Goal: Information Seeking & Learning: Check status

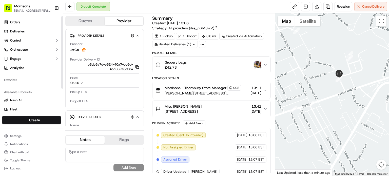
scroll to position [82, 0]
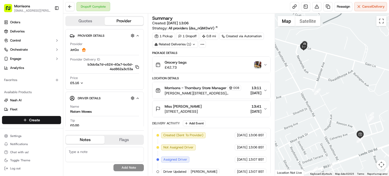
click at [256, 65] on img "button" at bounding box center [258, 64] width 7 height 7
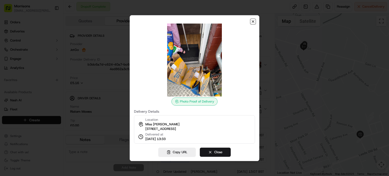
click at [254, 20] on icon "button" at bounding box center [253, 22] width 4 height 4
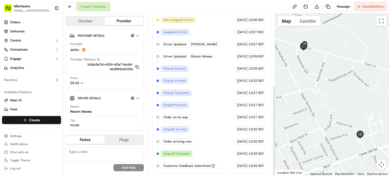
scroll to position [130, 0]
click at [213, 167] on icon "button" at bounding box center [214, 166] width 4 height 4
click at [213, 166] on icon "button" at bounding box center [213, 166] width 0 height 1
click at [177, 168] on div "Customer Feedback Submitted" at bounding box center [189, 166] width 56 height 6
click at [177, 168] on span "Customer Feedback Submitted" at bounding box center [187, 166] width 47 height 5
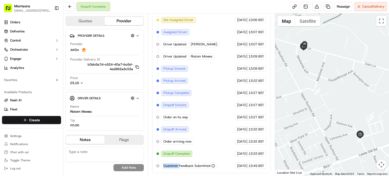
click at [177, 168] on span "Customer Feedback Submitted" at bounding box center [187, 166] width 47 height 5
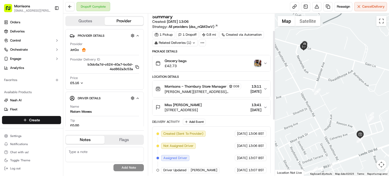
scroll to position [0, 0]
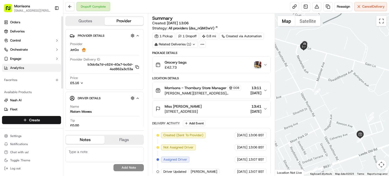
click at [28, 68] on link "Analytics" at bounding box center [31, 68] width 59 height 8
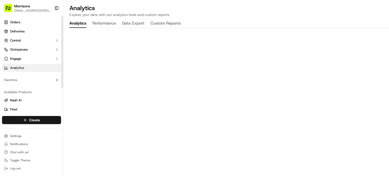
click at [111, 26] on button "Performance" at bounding box center [105, 23] width 24 height 9
click at [72, 23] on button "Analytics" at bounding box center [77, 23] width 17 height 9
click at [21, 22] on link "Orders" at bounding box center [31, 22] width 59 height 8
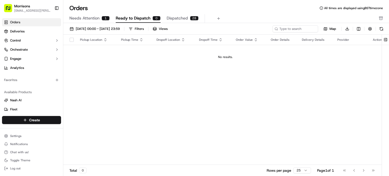
click at [185, 16] on span "Dispatched" at bounding box center [177, 18] width 21 height 6
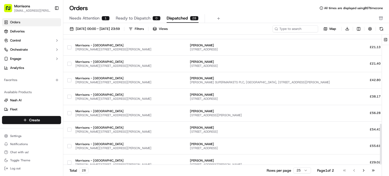
scroll to position [290, 0]
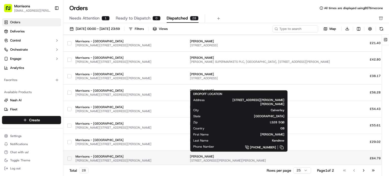
click at [193, 159] on span "2 Carr Hill Grove, Calverley, Pudsey LS28 5QB, UK" at bounding box center [260, 161] width 140 height 4
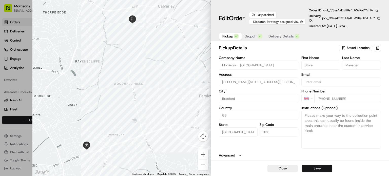
click at [281, 34] on span "Delivery Details" at bounding box center [281, 36] width 25 height 5
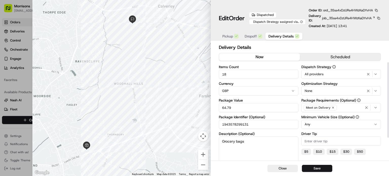
scroll to position [66, 0]
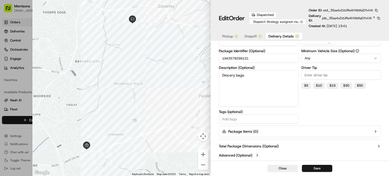
click at [378, 147] on icon "button" at bounding box center [379, 146] width 4 height 4
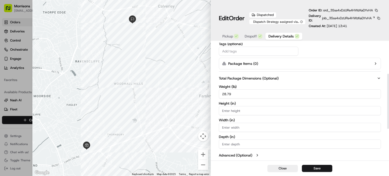
scroll to position [0, 0]
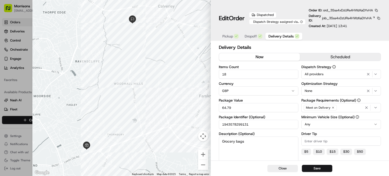
click at [251, 36] on span "Dropoff" at bounding box center [251, 36] width 12 height 5
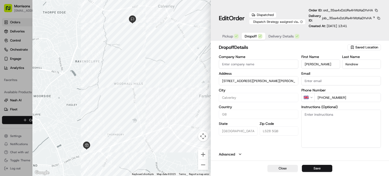
click at [228, 35] on span "Pickup" at bounding box center [228, 36] width 11 height 5
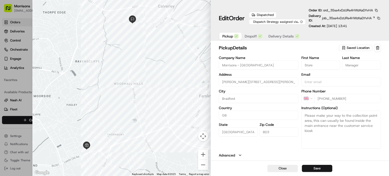
click at [28, 112] on div at bounding box center [194, 88] width 389 height 176
type input "+1"
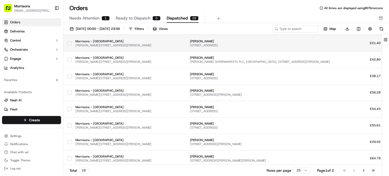
click at [190, 43] on span "Hilmore House, 71 Gain Ln, Bradford BD3 7DL, UK" at bounding box center [260, 45] width 140 height 4
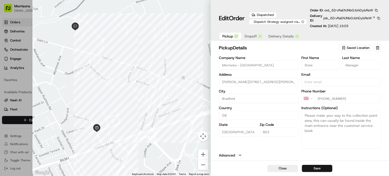
click at [17, 26] on div at bounding box center [194, 88] width 389 height 176
type input "+1"
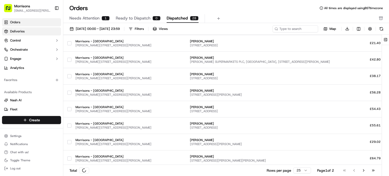
click at [13, 31] on html "Morrisons gemma.1.barlow@morrisonsplc.co.uk Toggle Sidebar Orders Deliveries Co…" at bounding box center [194, 88] width 389 height 176
click at [19, 29] on span "Deliveries" at bounding box center [17, 31] width 14 height 5
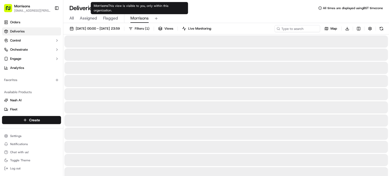
click at [132, 20] on span "Morrisons" at bounding box center [140, 18] width 18 height 6
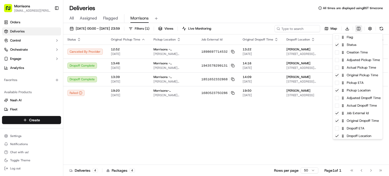
click at [357, 29] on html "Morrisons gemma.1.barlow@morrisonsplc.co.uk Toggle Sidebar Orders Deliveries Co…" at bounding box center [194, 88] width 389 height 176
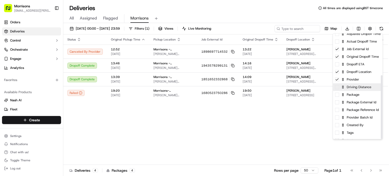
scroll to position [69, 0]
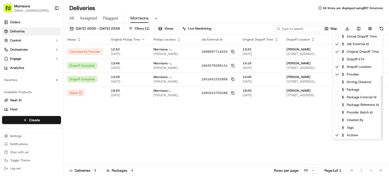
click at [209, 133] on html "Morrisons gemma.1.barlow@morrisonsplc.co.uk Toggle Sidebar Orders Deliveries Co…" at bounding box center [194, 88] width 389 height 176
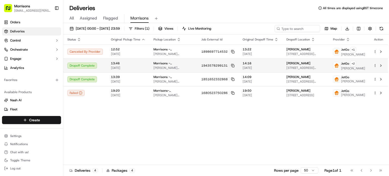
click at [141, 66] on td "13:46 15/09/2025" at bounding box center [128, 66] width 43 height 14
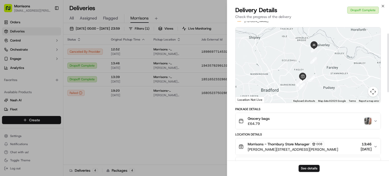
scroll to position [39, 0]
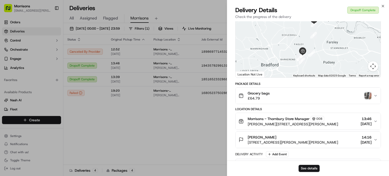
click at [334, 144] on div "Mrs Nicola Kendrew 2 Carr Hill Grove, Calverley, Pudsey LS28 5QB, UK 14:16 15/0…" at bounding box center [306, 140] width 135 height 10
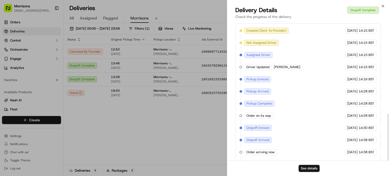
scroll to position [275, 0]
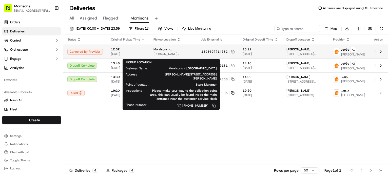
click at [155, 53] on span "[PERSON_NAME][STREET_ADDRESS][PERSON_NAME]" at bounding box center [174, 54] width 40 height 4
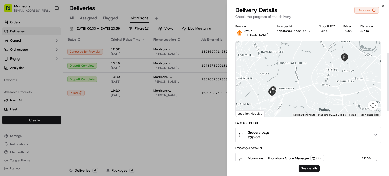
scroll to position [191, 0]
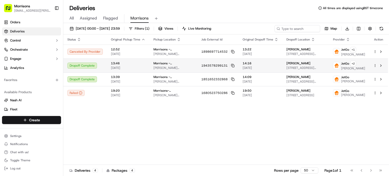
click at [125, 65] on span "13:46" at bounding box center [128, 63] width 34 height 4
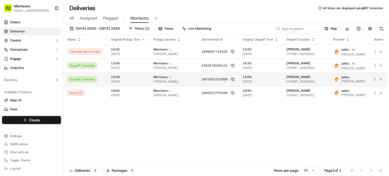
click at [128, 82] on td "13:39 16/09/2025" at bounding box center [128, 80] width 43 height 14
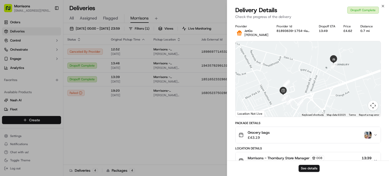
scroll to position [187, 0]
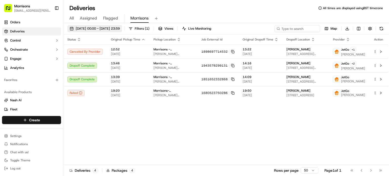
click at [120, 26] on span "15/09/2025 00:00 - 17/09/2025 23:59" at bounding box center [98, 28] width 44 height 5
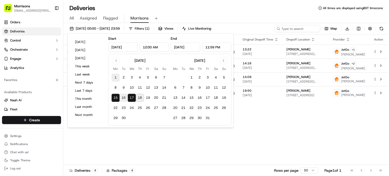
click at [116, 77] on button "1" at bounding box center [116, 78] width 8 height 8
type input "Sep 1, 2025"
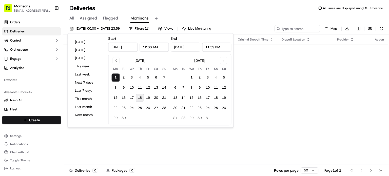
click at [143, 99] on button "18" at bounding box center [140, 98] width 8 height 8
type input "Sep 18, 2025"
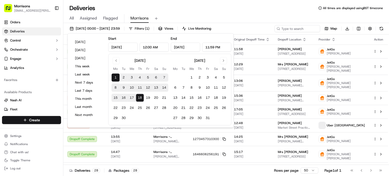
click at [258, 20] on div "All Assigned Flagged Morrisons" at bounding box center [226, 18] width 326 height 9
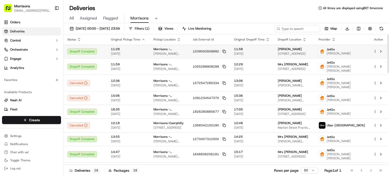
click at [258, 54] on span "02/09/2025" at bounding box center [252, 54] width 36 height 4
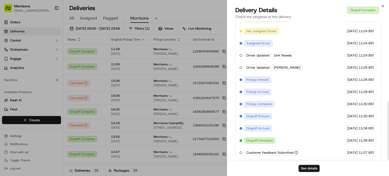
scroll to position [191, 0]
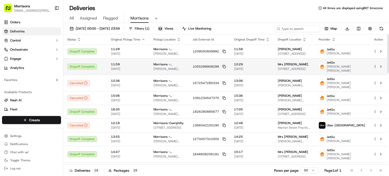
click at [197, 65] on td "1055299908299" at bounding box center [209, 66] width 41 height 16
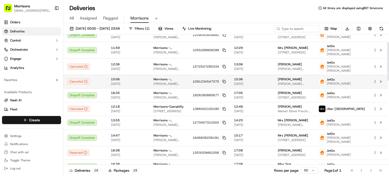
scroll to position [25, 0]
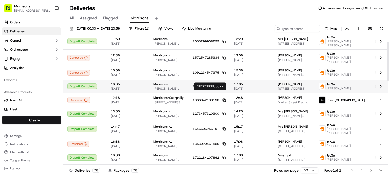
click at [198, 88] on span "1826280885677" at bounding box center [206, 86] width 26 height 4
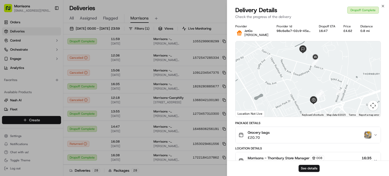
scroll to position [167, 0]
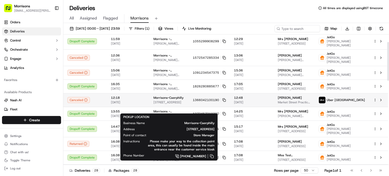
click at [184, 104] on div "Morrisons-Caerphilly castle court, Caerphilly, Wales CF83 1PF, GB" at bounding box center [169, 100] width 31 height 9
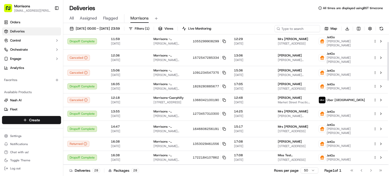
click at [176, 114] on span "Morrisons - Thornbury" at bounding box center [169, 112] width 31 height 4
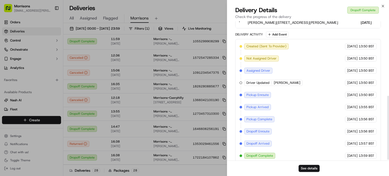
scroll to position [163, 0]
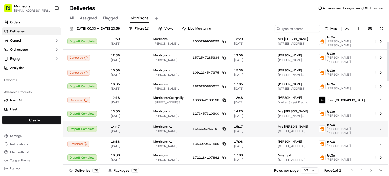
click at [171, 129] on span "Morrisons - Thornbury" at bounding box center [169, 127] width 31 height 4
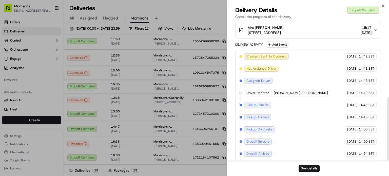
scroll to position [167, 0]
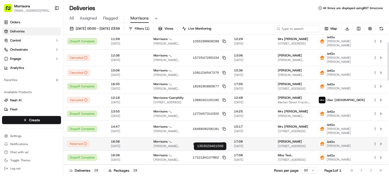
click at [193, 150] on td "1353029461556" at bounding box center [209, 144] width 41 height 14
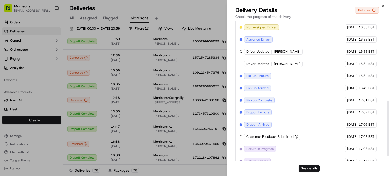
scroll to position [211, 0]
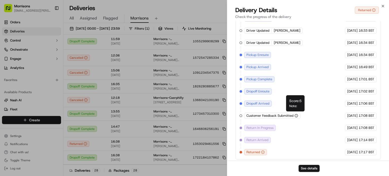
click at [281, 115] on span "Customer Feedback Submitted" at bounding box center [270, 116] width 47 height 5
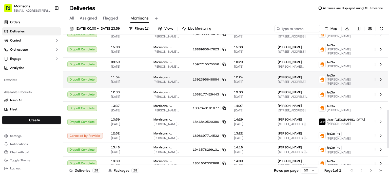
scroll to position [254, 0]
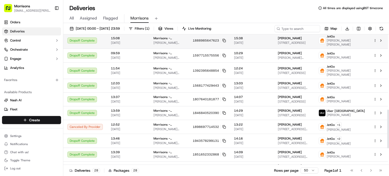
click at [257, 49] on td "15:38 11/09/2025" at bounding box center [252, 40] width 44 height 16
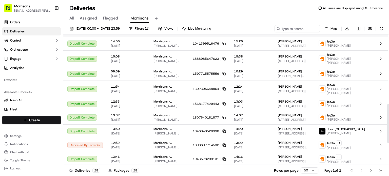
scroll to position [228, 0]
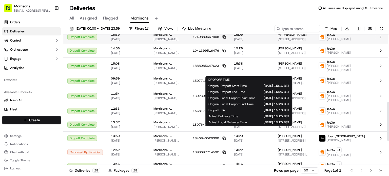
click at [272, 44] on td "16:09 10/09/2025" at bounding box center [252, 37] width 44 height 14
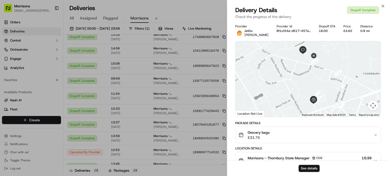
scroll to position [199, 0]
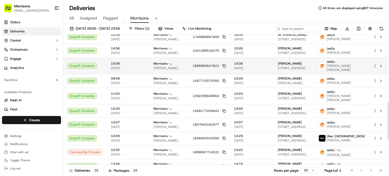
click at [290, 66] on span "Miss Ellie Bishop" at bounding box center [290, 64] width 24 height 4
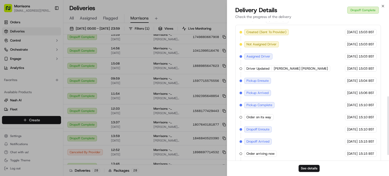
scroll to position [191, 0]
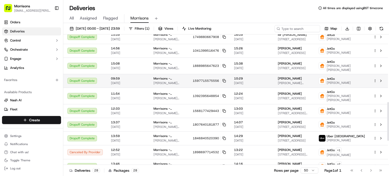
click at [281, 85] on span "WM MORRISON SUPERMARKETS PLC, Hilmore House, 71 Gain Lane, Bradford BD3 7DL, UK" at bounding box center [294, 83] width 33 height 4
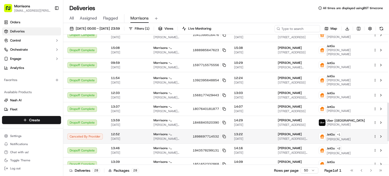
scroll to position [279, 0]
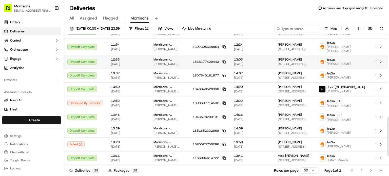
click at [282, 66] on span "15 Sunnybank Grove, Thornbury, Bradford BD3 7DJ, UK" at bounding box center [294, 64] width 33 height 4
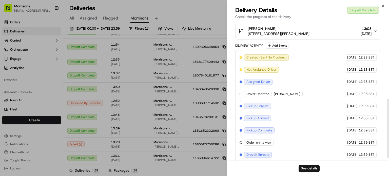
scroll to position [187, 0]
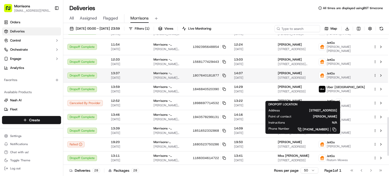
click at [304, 80] on span "94 Hustler St, Bradford BD3 0PS, UK" at bounding box center [294, 78] width 33 height 4
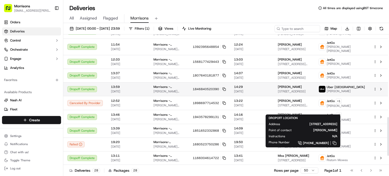
click at [286, 94] on span "18 West St, Bradford BD2 3BS, UK" at bounding box center [294, 91] width 33 height 4
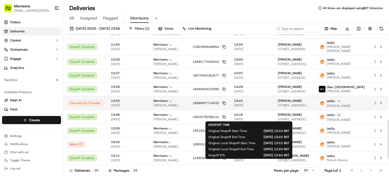
scroll to position [309, 0]
